Goal: Transaction & Acquisition: Obtain resource

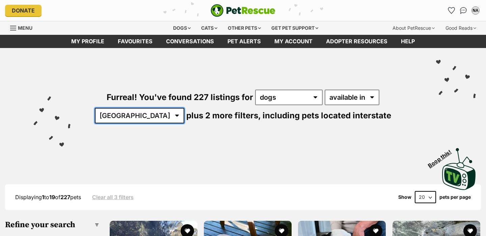
click at [184, 108] on select "Australia ACT NSW NT QLD SA TAS VIC WA" at bounding box center [139, 116] width 89 height 16
select select "QLD"
click at [184, 108] on select "Australia ACT NSW NT QLD SA TAS VIC WA" at bounding box center [139, 116] width 89 height 16
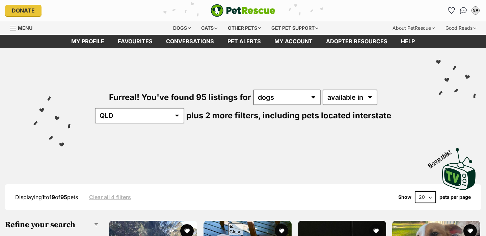
click at [431, 191] on select "20 40 60" at bounding box center [425, 197] width 21 height 12
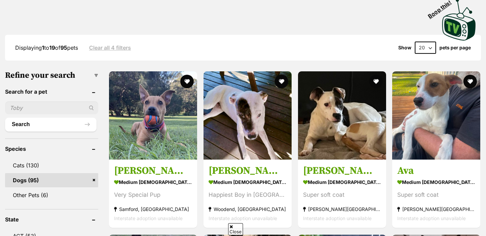
select select "60"
click at [415, 42] on select "20 40 60" at bounding box center [425, 48] width 21 height 12
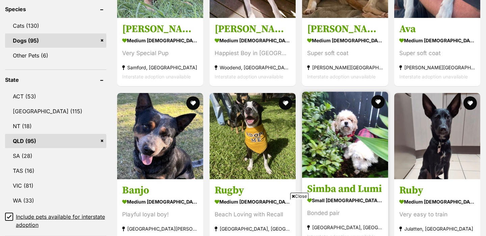
scroll to position [974, 0]
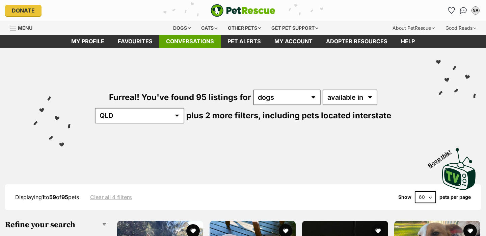
scroll to position [0, 0]
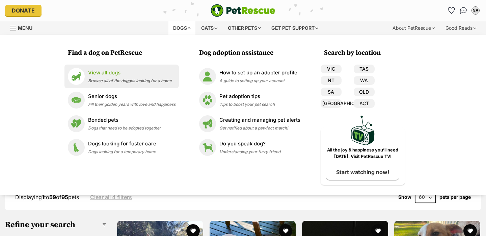
click at [100, 81] on span "Browse all of the doggos looking for a home" at bounding box center [130, 80] width 84 height 5
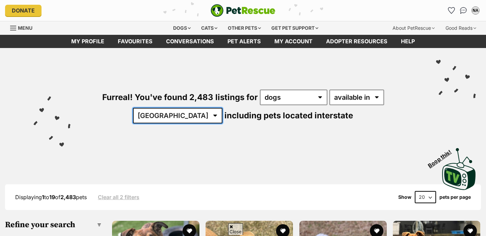
click at [223, 108] on select "[GEOGRAPHIC_DATA] [GEOGRAPHIC_DATA] [GEOGRAPHIC_DATA] [GEOGRAPHIC_DATA] [GEOGRA…" at bounding box center [177, 116] width 89 height 16
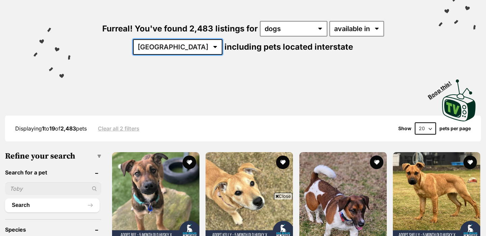
select select "QLD"
click at [223, 39] on select "[GEOGRAPHIC_DATA] [GEOGRAPHIC_DATA] [GEOGRAPHIC_DATA] [GEOGRAPHIC_DATA] [GEOGRA…" at bounding box center [177, 47] width 89 height 16
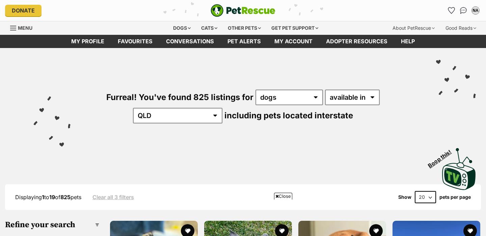
select select "60"
click at [415, 191] on select "20 40 60" at bounding box center [425, 197] width 21 height 12
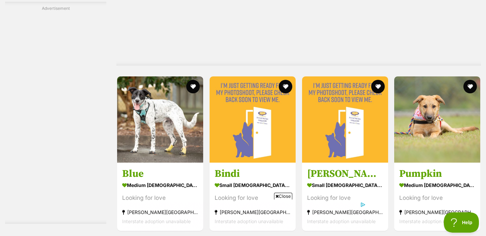
scroll to position [3473, 0]
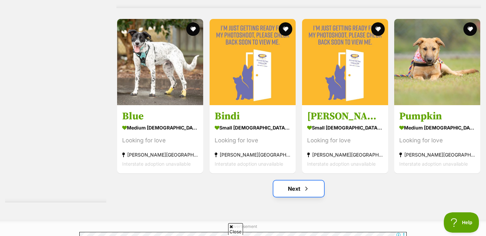
click at [303, 184] on span "Next page" at bounding box center [306, 188] width 7 height 8
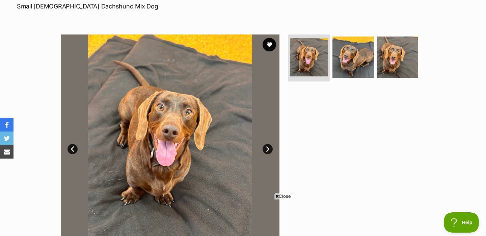
scroll to position [120, 0]
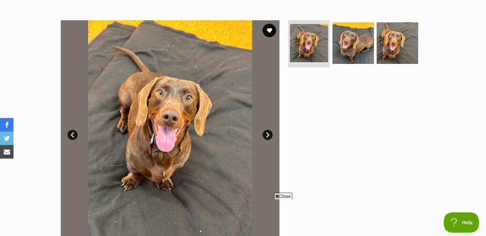
click at [269, 135] on link "Next" at bounding box center [268, 135] width 10 height 10
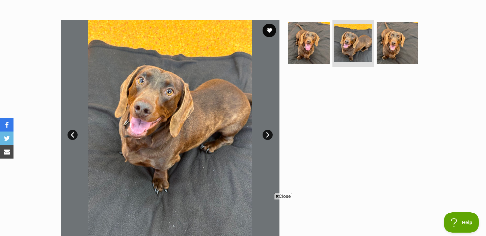
click at [269, 134] on link "Next" at bounding box center [268, 135] width 10 height 10
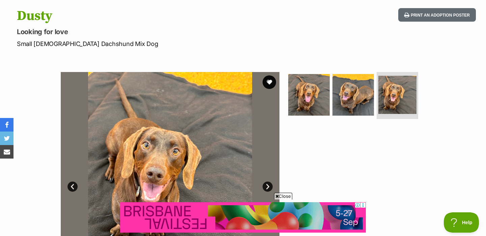
scroll to position [60, 0]
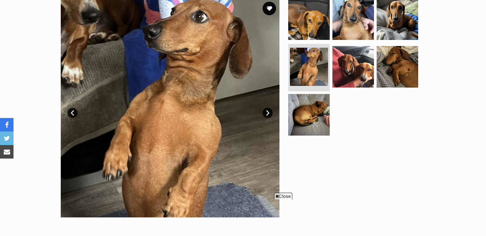
click at [268, 113] on link "Next" at bounding box center [268, 113] width 10 height 10
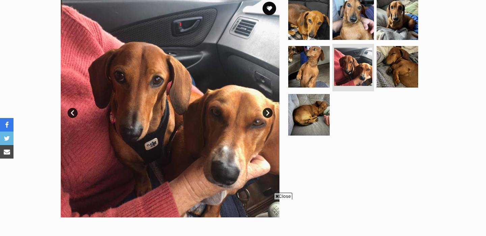
click at [268, 113] on link "Next" at bounding box center [268, 113] width 10 height 10
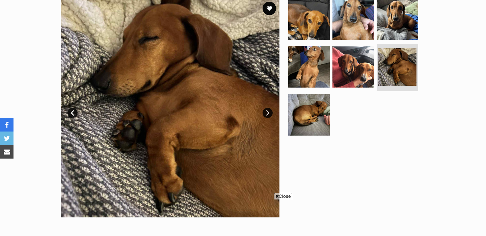
click at [268, 113] on link "Next" at bounding box center [268, 113] width 10 height 10
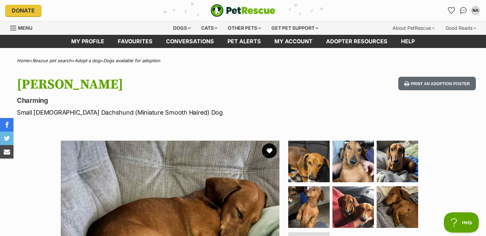
click at [268, 151] on button "favourite" at bounding box center [269, 150] width 15 height 15
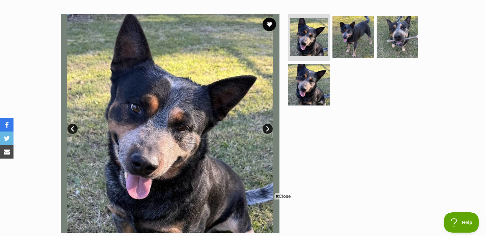
scroll to position [130, 0]
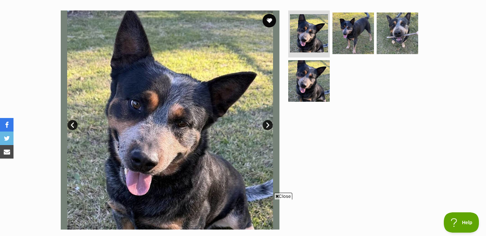
click at [283, 195] on span "Close" at bounding box center [283, 195] width 18 height 7
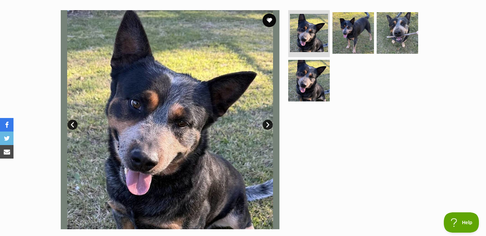
scroll to position [0, 0]
click at [268, 124] on link "Next" at bounding box center [268, 125] width 10 height 10
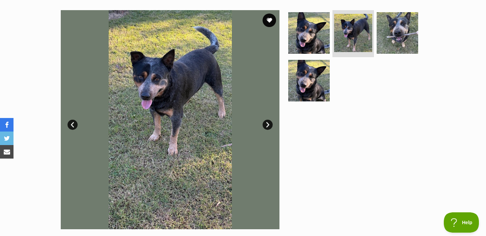
click at [268, 124] on link "Next" at bounding box center [268, 125] width 10 height 10
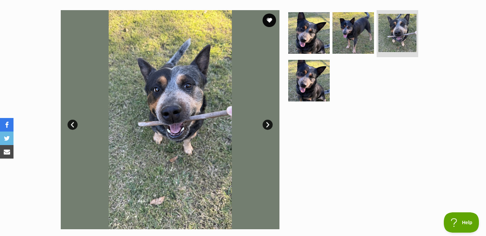
click at [268, 124] on link "Next" at bounding box center [268, 125] width 10 height 10
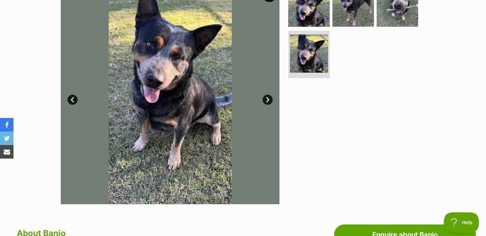
scroll to position [121, 0]
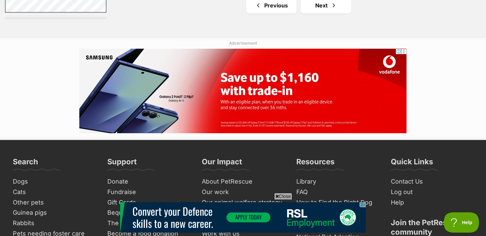
scroll to position [3479, 0]
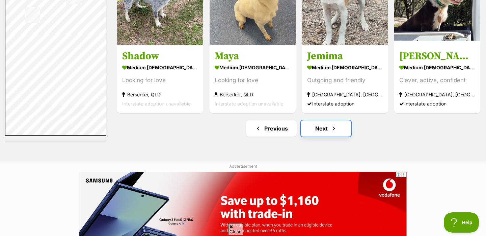
click at [326, 126] on link "Next" at bounding box center [326, 128] width 51 height 16
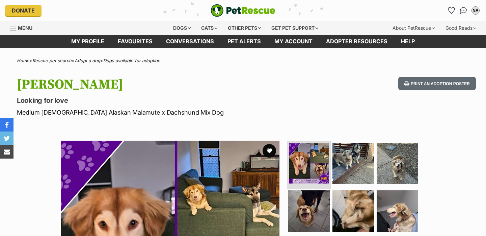
scroll to position [40, 0]
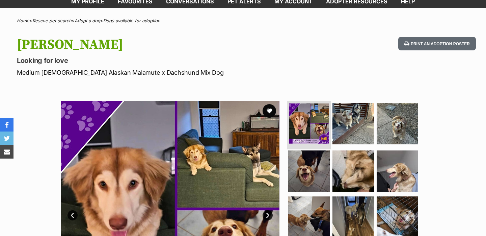
click at [314, 112] on img at bounding box center [309, 123] width 40 height 40
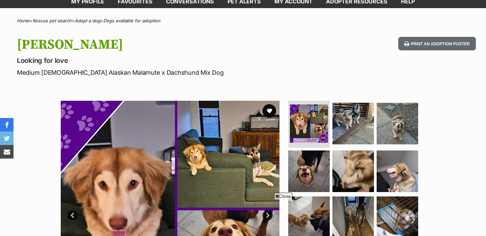
click at [269, 210] on link "Next" at bounding box center [268, 215] width 10 height 10
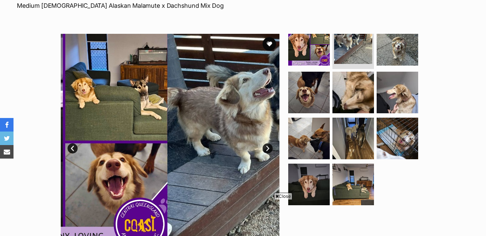
scroll to position [0, 0]
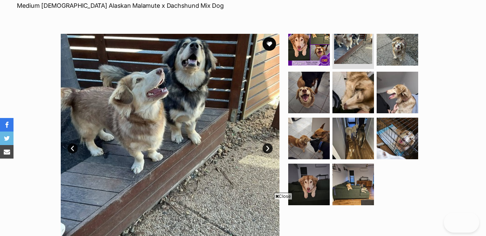
click at [280, 197] on span "Close" at bounding box center [283, 195] width 18 height 7
click at [267, 146] on link "Next" at bounding box center [268, 148] width 10 height 10
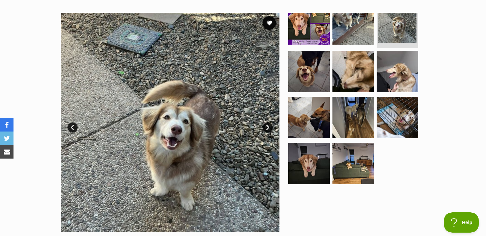
click at [270, 127] on link "Next" at bounding box center [268, 127] width 10 height 10
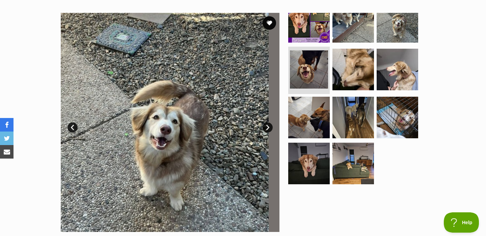
scroll to position [12, 0]
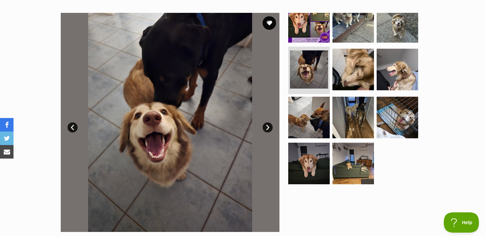
click at [270, 127] on link "Next" at bounding box center [268, 127] width 10 height 10
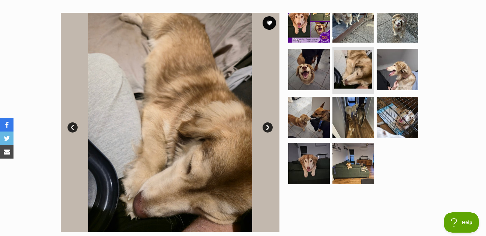
click at [270, 127] on link "Next" at bounding box center [268, 127] width 10 height 10
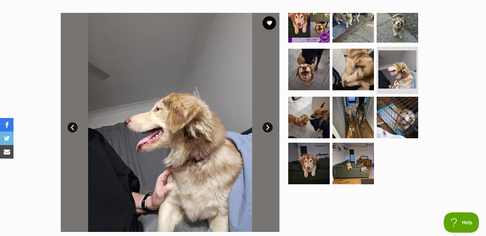
click at [270, 127] on link "Next" at bounding box center [268, 127] width 10 height 10
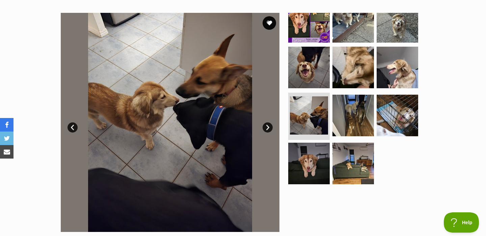
click at [270, 127] on link "Next" at bounding box center [268, 127] width 10 height 10
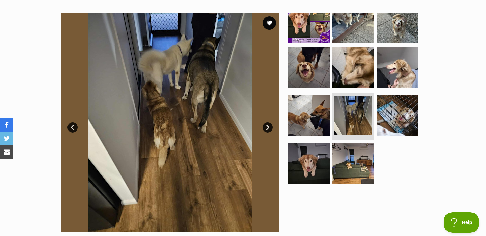
click at [270, 127] on link "Next" at bounding box center [268, 127] width 10 height 10
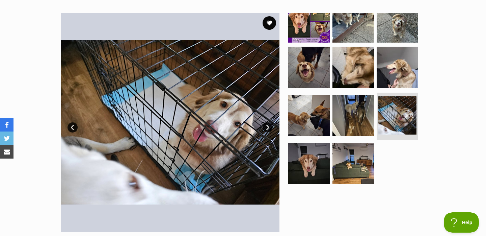
click at [270, 127] on link "Next" at bounding box center [268, 127] width 10 height 10
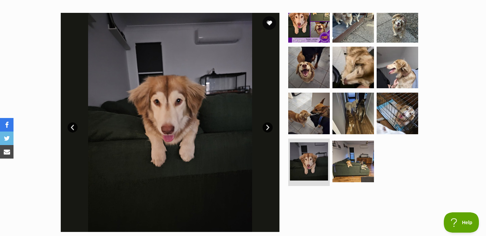
click at [270, 127] on link "Next" at bounding box center [268, 127] width 10 height 10
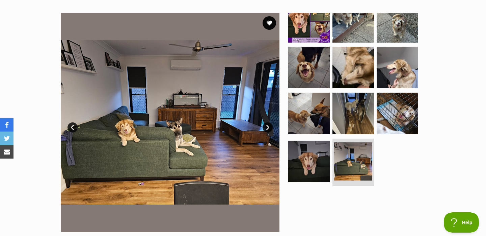
click at [270, 127] on link "Next" at bounding box center [268, 127] width 10 height 10
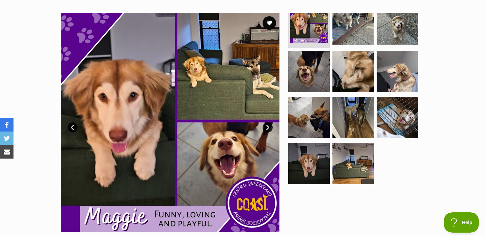
click at [270, 127] on link "Next" at bounding box center [268, 127] width 10 height 10
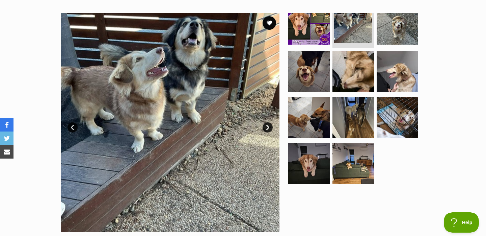
scroll to position [0, 0]
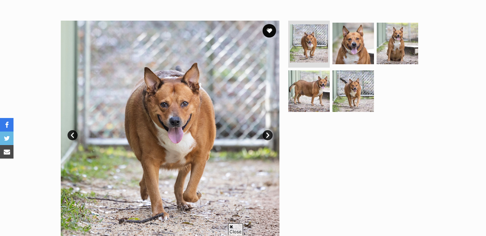
scroll to position [120, 0]
click at [268, 133] on link "Next" at bounding box center [268, 135] width 10 height 10
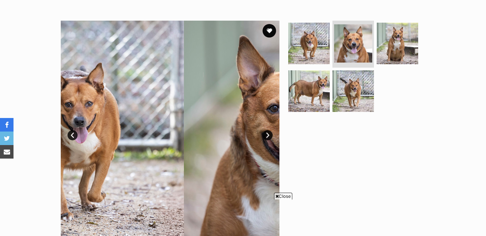
scroll to position [0, 0]
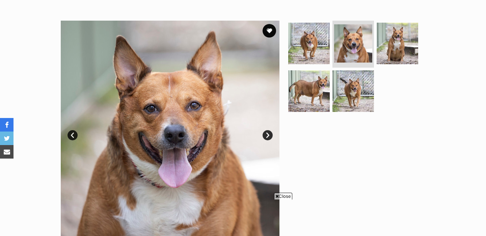
click at [268, 133] on link "Next" at bounding box center [268, 135] width 10 height 10
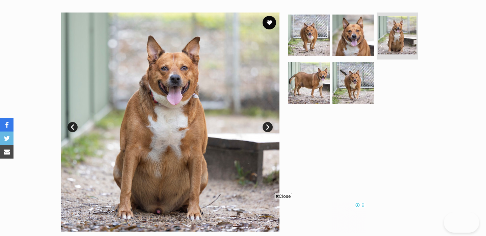
click at [282, 198] on span "Close" at bounding box center [283, 195] width 18 height 7
click at [266, 127] on link "Next" at bounding box center [268, 127] width 10 height 10
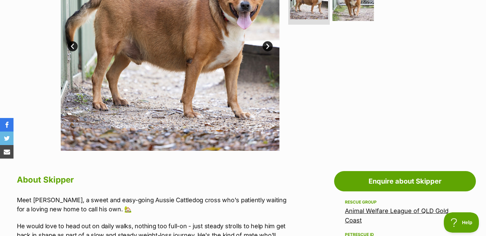
scroll to position [202, 0]
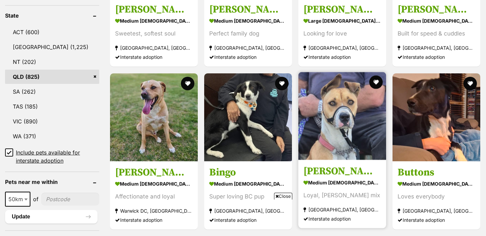
scroll to position [579, 0]
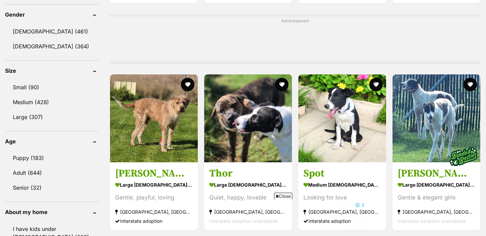
click at [286, 196] on span "Close" at bounding box center [283, 195] width 18 height 7
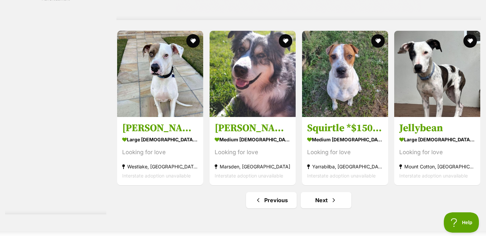
scroll to position [3451, 0]
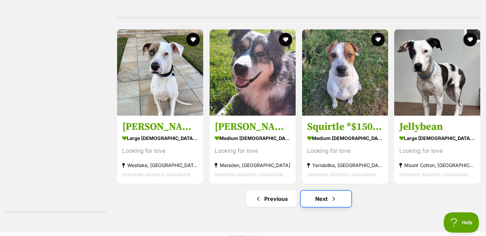
click at [329, 194] on link "Next" at bounding box center [326, 198] width 51 height 16
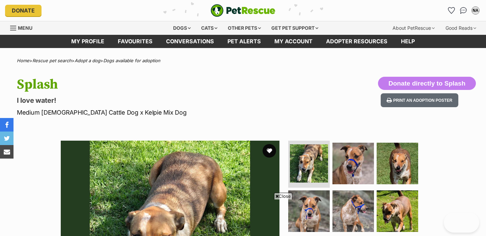
scroll to position [102, 0]
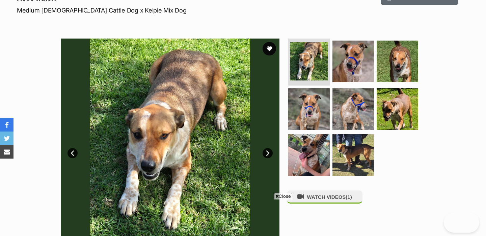
click at [266, 154] on link "Next" at bounding box center [268, 153] width 10 height 10
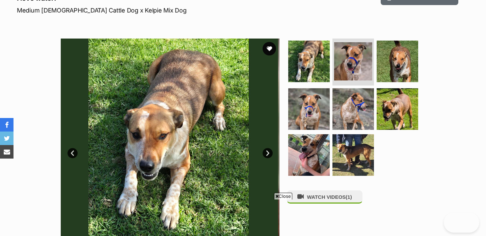
scroll to position [0, 0]
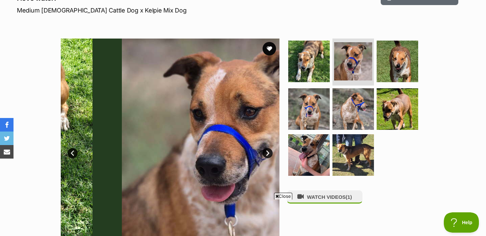
click at [266, 154] on link "Next" at bounding box center [268, 153] width 10 height 10
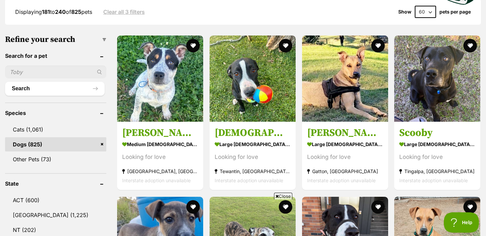
click at [288, 197] on span "Close" at bounding box center [283, 195] width 18 height 7
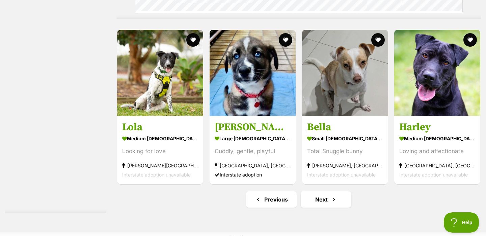
scroll to position [3466, 0]
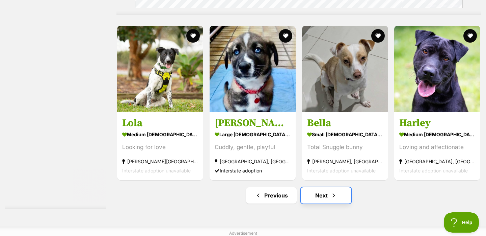
click at [331, 193] on span "Next page" at bounding box center [334, 195] width 7 height 8
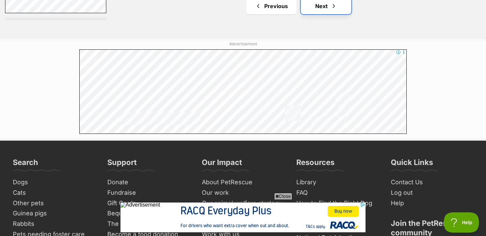
click at [321, 7] on link "Next" at bounding box center [326, 6] width 51 height 16
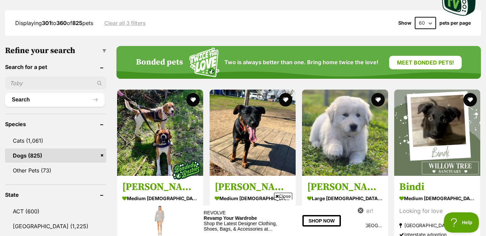
click at [286, 195] on span "Close" at bounding box center [283, 195] width 18 height 7
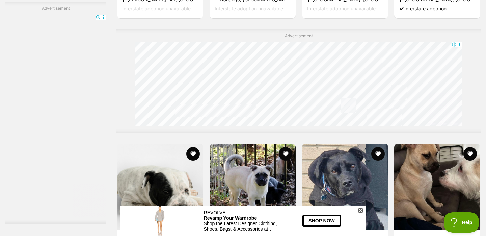
scroll to position [2037, 0]
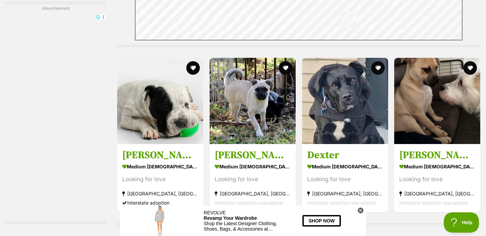
click at [363, 209] on icon at bounding box center [361, 210] width 6 height 6
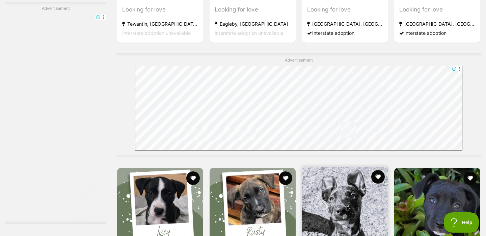
scroll to position [0, 0]
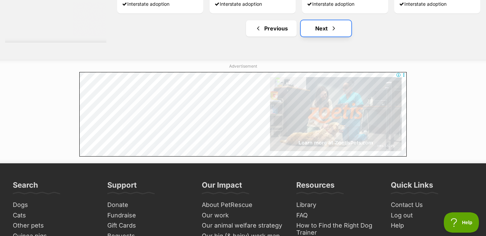
click at [332, 24] on span "Next page" at bounding box center [334, 28] width 7 height 8
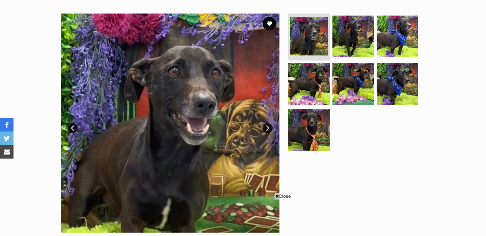
click at [267, 131] on link "Next" at bounding box center [268, 128] width 10 height 10
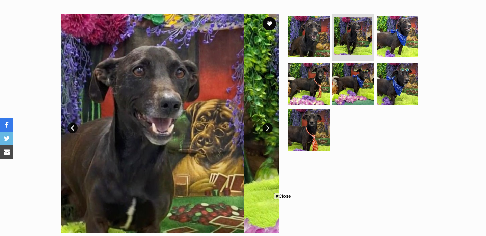
click at [267, 130] on link "Next" at bounding box center [268, 128] width 10 height 10
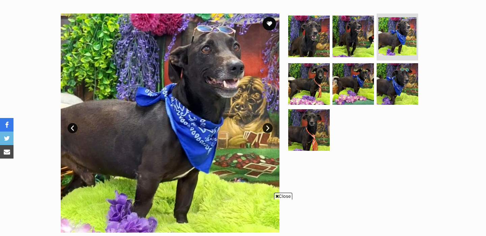
click at [267, 130] on link "Next" at bounding box center [268, 128] width 10 height 10
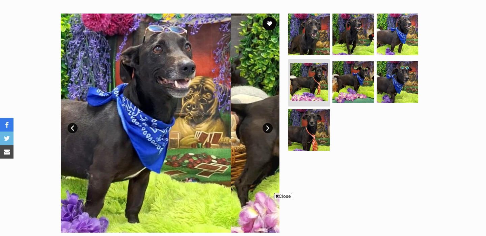
click at [267, 130] on link "Next" at bounding box center [268, 128] width 10 height 10
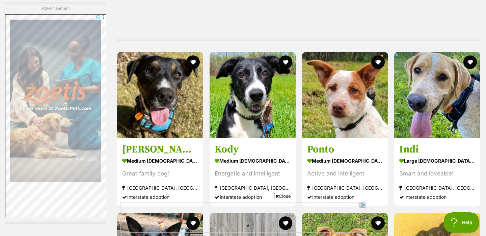
click at [284, 195] on span "Close" at bounding box center [283, 195] width 18 height 7
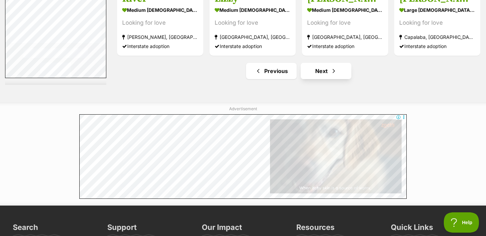
scroll to position [3488, 0]
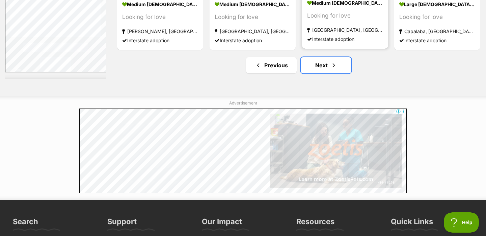
click at [325, 66] on link "Next" at bounding box center [326, 65] width 51 height 16
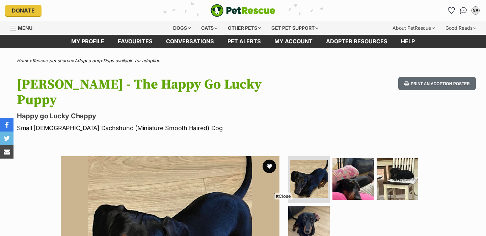
scroll to position [69, 0]
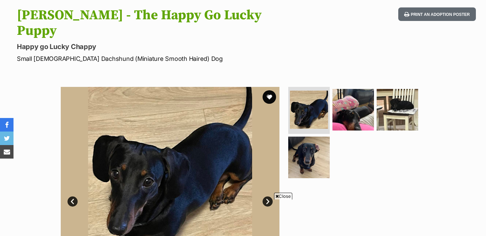
click at [268, 196] on link "Next" at bounding box center [268, 201] width 10 height 10
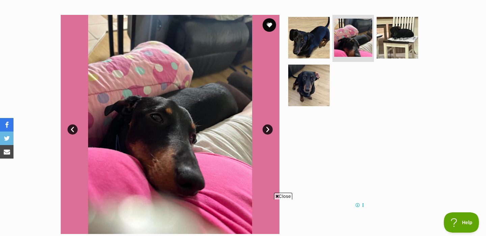
scroll to position [0, 0]
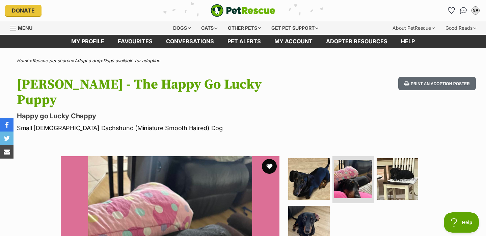
click at [270, 159] on button "favourite" at bounding box center [269, 166] width 15 height 15
click at [451, 10] on icon "Favourites" at bounding box center [451, 10] width 8 height 8
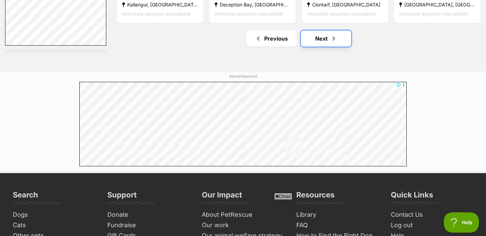
click at [332, 38] on span "Next page" at bounding box center [334, 38] width 7 height 8
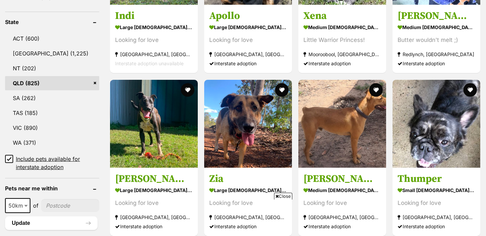
scroll to position [212, 0]
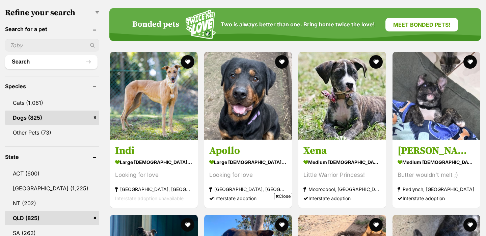
click at [419, 22] on link "Meet bonded pets!" at bounding box center [422, 25] width 73 height 14
